Goal: Information Seeking & Learning: Find specific page/section

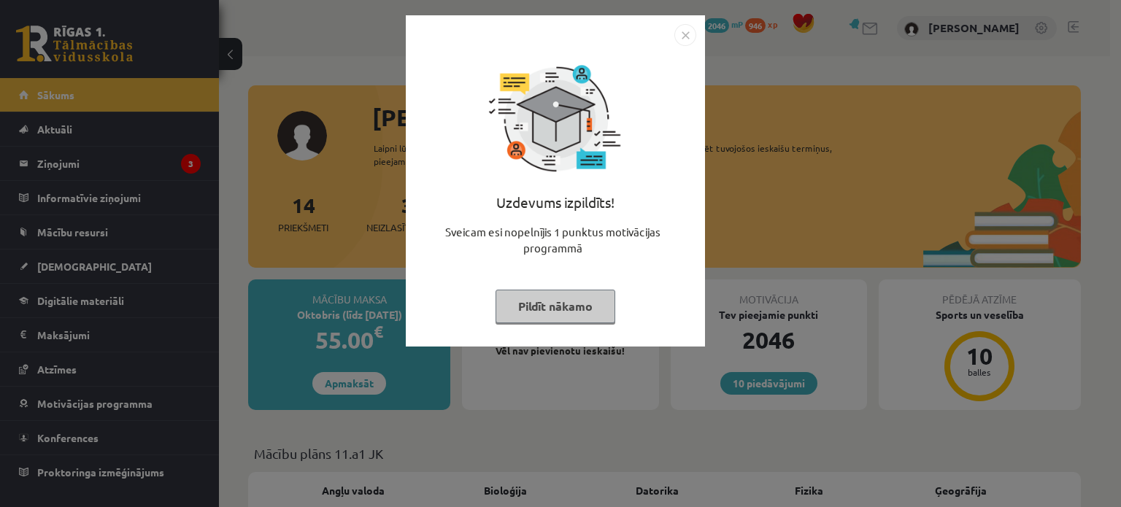
click at [573, 300] on button "Pildīt nākamo" at bounding box center [555, 307] width 120 height 34
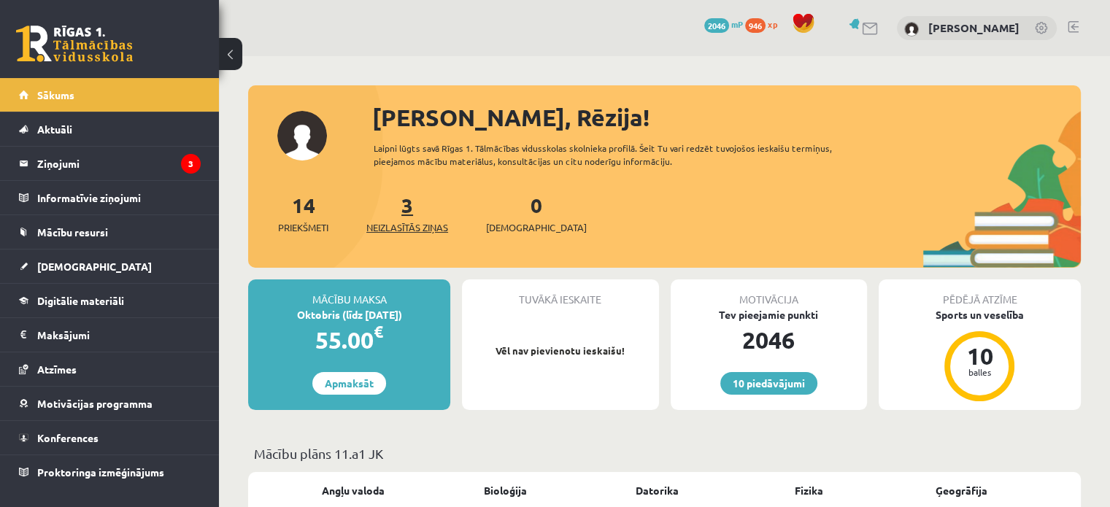
click at [409, 198] on link "3 Neizlasītās ziņas" at bounding box center [407, 213] width 82 height 43
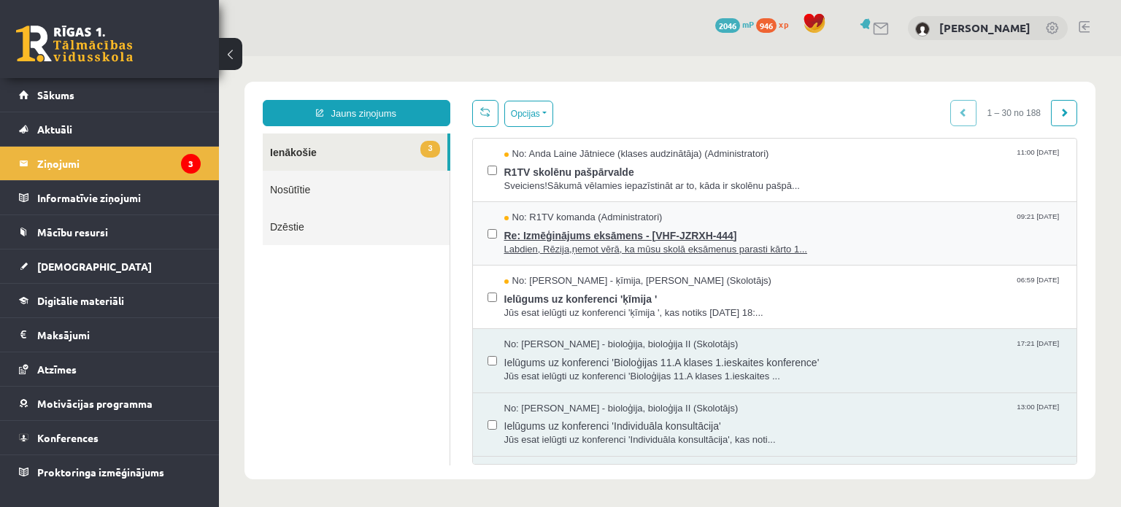
click at [583, 245] on span "Labdien, Rēzija,ņemot vērā, ka mūsu skolā eksāmenus parasti kārto 1..." at bounding box center [783, 250] width 558 height 14
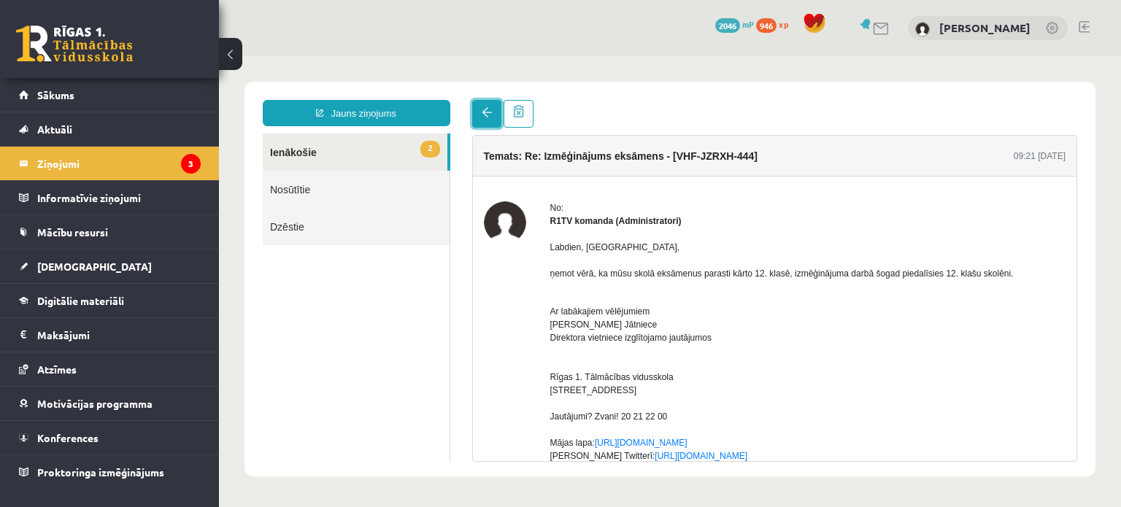
click at [482, 105] on link at bounding box center [486, 114] width 29 height 28
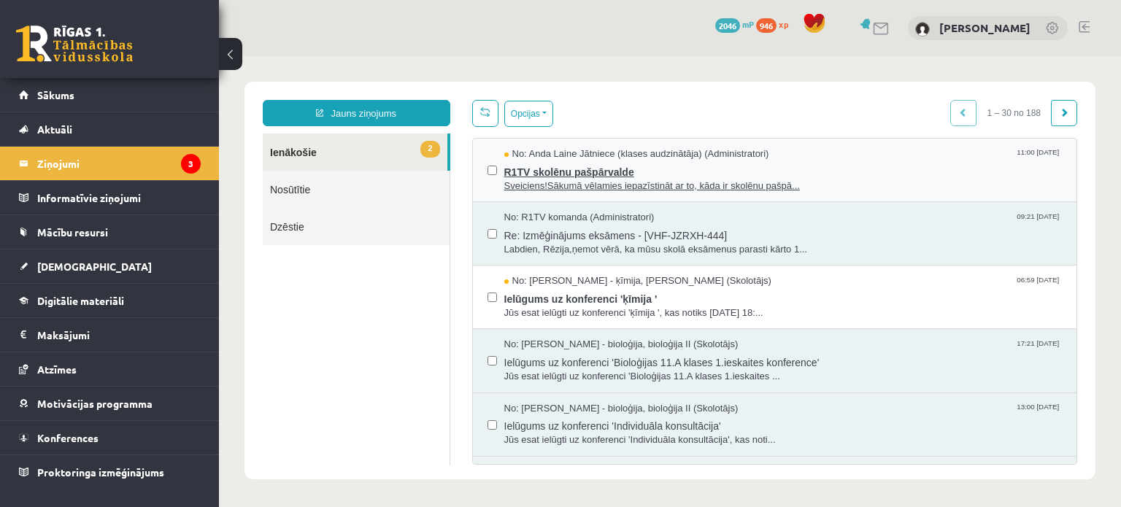
click at [527, 166] on span "R1TV skolēnu pašpārvalde" at bounding box center [783, 170] width 558 height 18
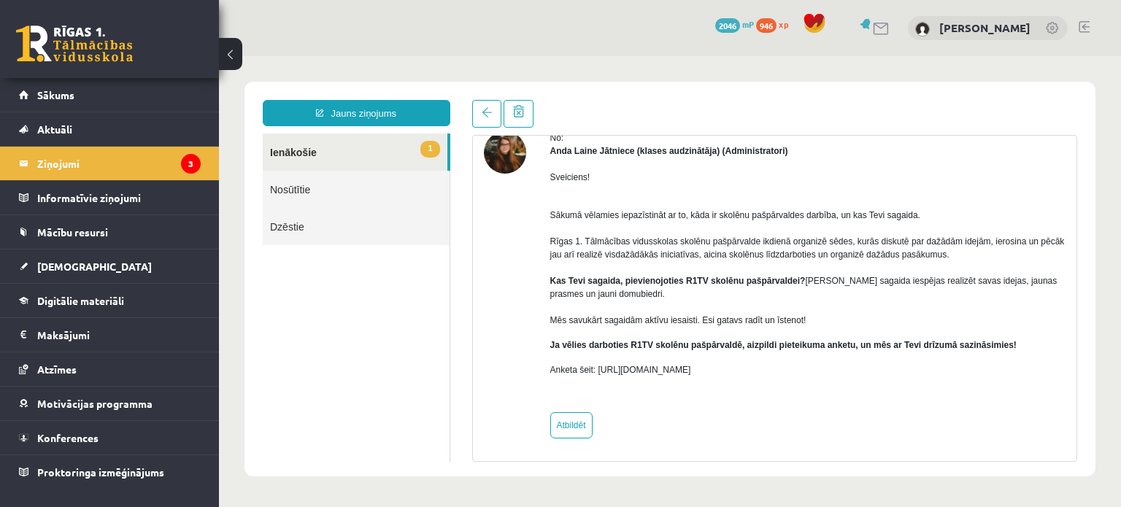
scroll to position [71, 0]
click at [478, 115] on link at bounding box center [486, 114] width 29 height 28
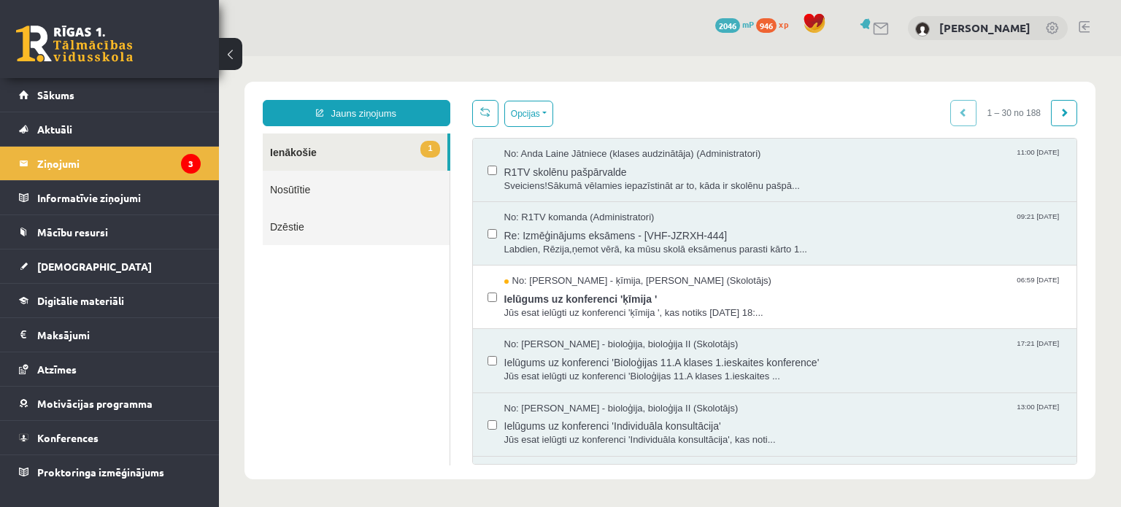
scroll to position [0, 0]
click at [630, 163] on span "R1TV skolēnu pašpārvalde" at bounding box center [783, 170] width 558 height 18
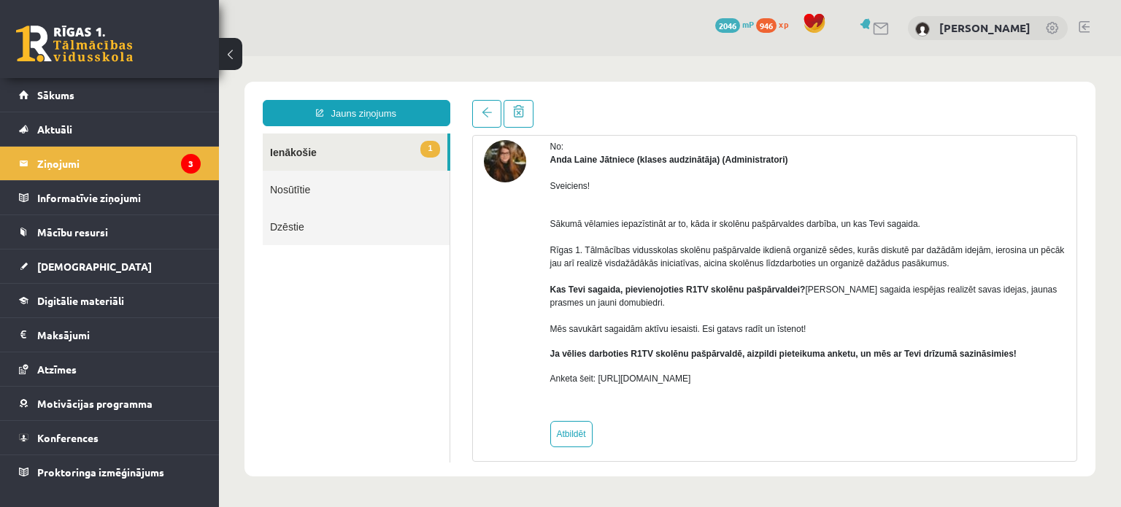
scroll to position [71, 0]
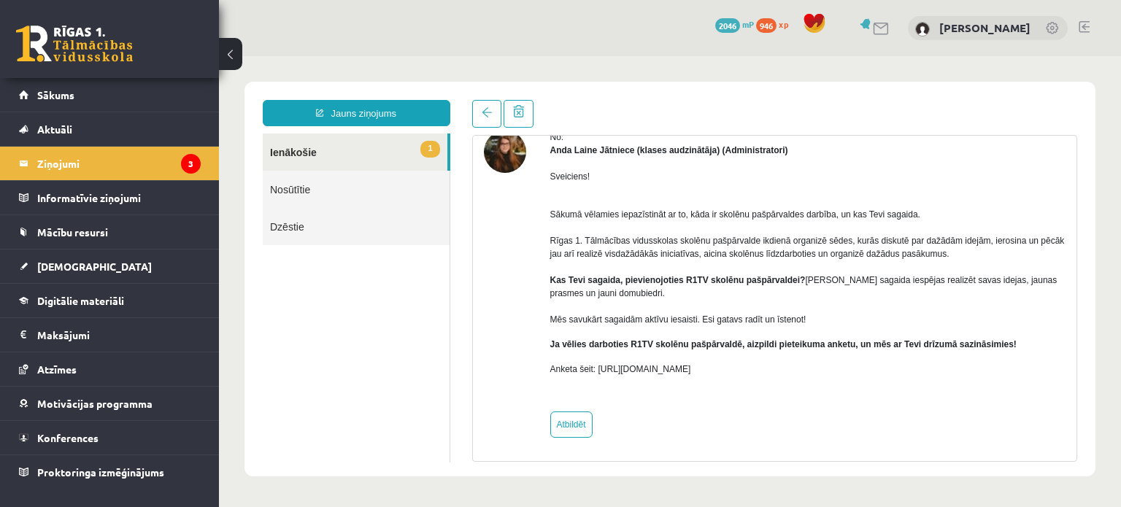
click at [613, 374] on p "Anketa šeit: [URL][DOMAIN_NAME]" at bounding box center [808, 369] width 516 height 13
click at [741, 367] on p "Anketa šeit: [URL][DOMAIN_NAME]" at bounding box center [808, 369] width 516 height 13
drag, startPoint x: 741, startPoint y: 367, endPoint x: 597, endPoint y: 371, distance: 143.8
click at [597, 371] on p "Anketa šeit: [URL][DOMAIN_NAME]" at bounding box center [808, 369] width 516 height 13
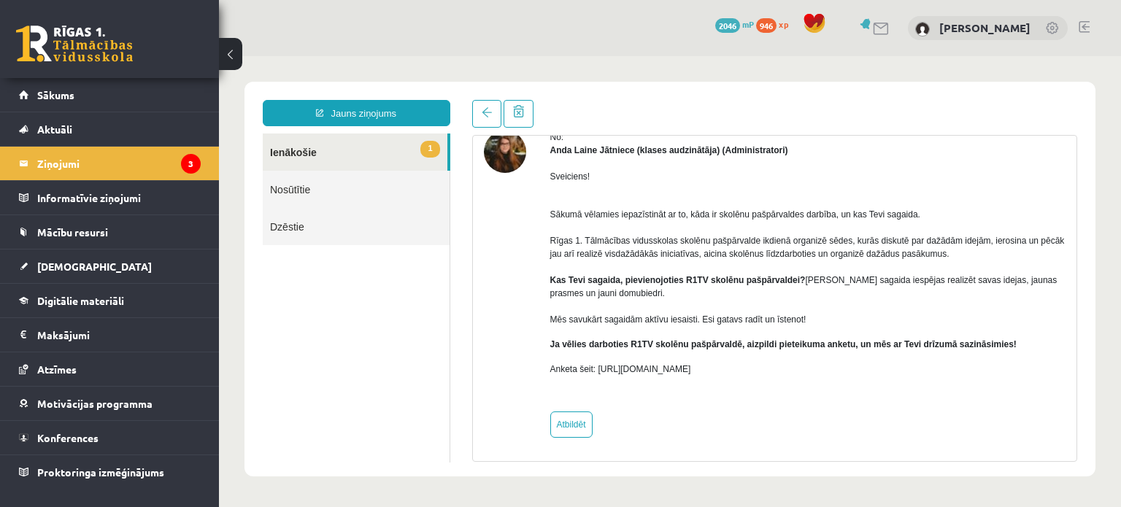
copy p "[URL][DOMAIN_NAME]"
